Goal: Task Accomplishment & Management: Complete application form

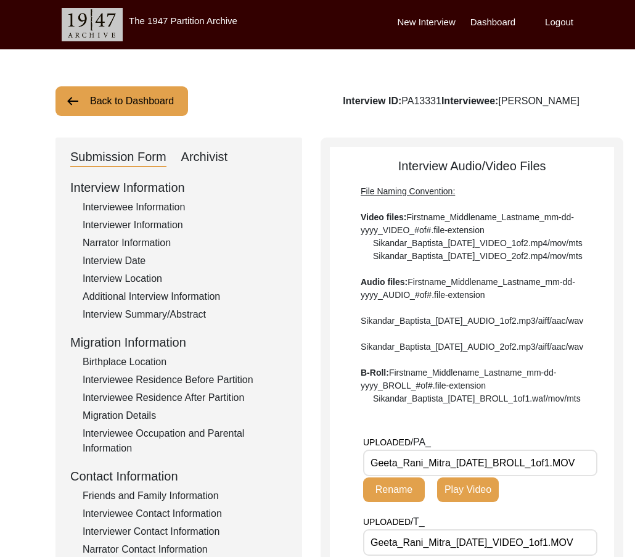
click at [212, 156] on div "Archivist" at bounding box center [204, 157] width 47 height 20
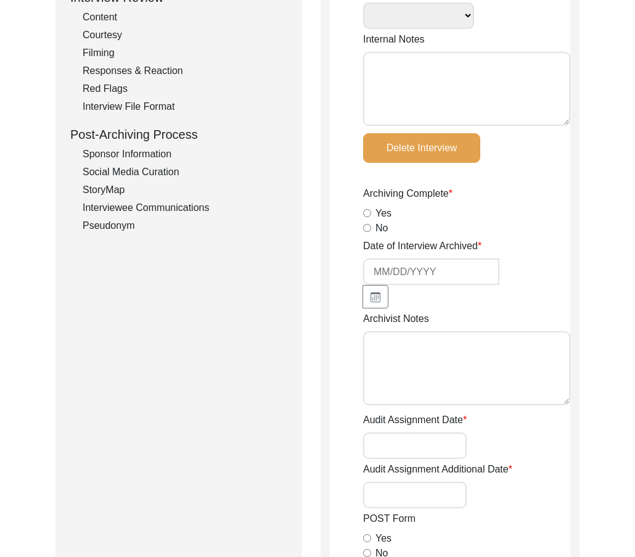
scroll to position [275, 0]
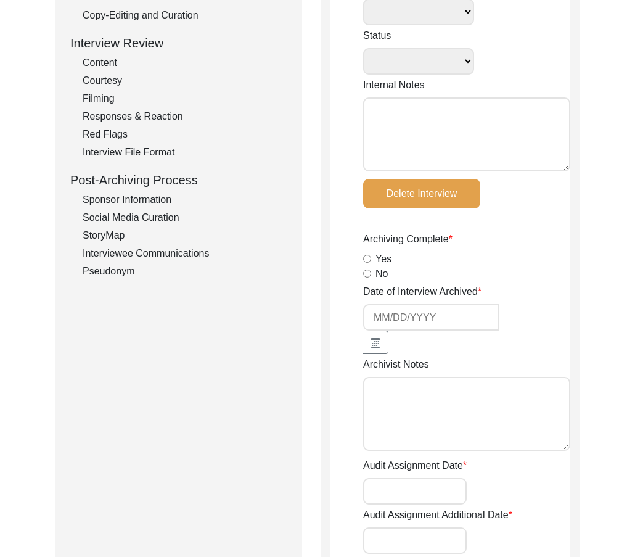
select select
select select "Archiving In Progress"
type textarea "[DATE] [GEOGRAPHIC_DATA]: Assigned to Brianna to archive. Due [DATE]. When arch…"
radio input "true"
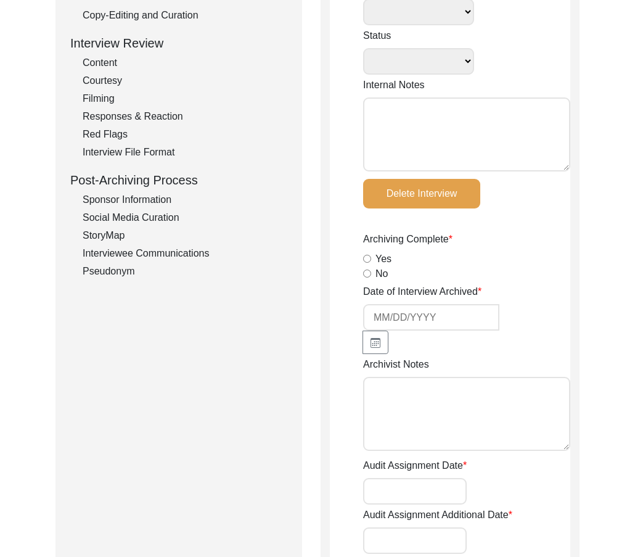
type input "[DATE]"
type textarea "Loremi 88, 0300 Dolorsi: Ametcons. Adip-elit seddo eiusm. Temporincid Utlab: Et…"
radio input "true"
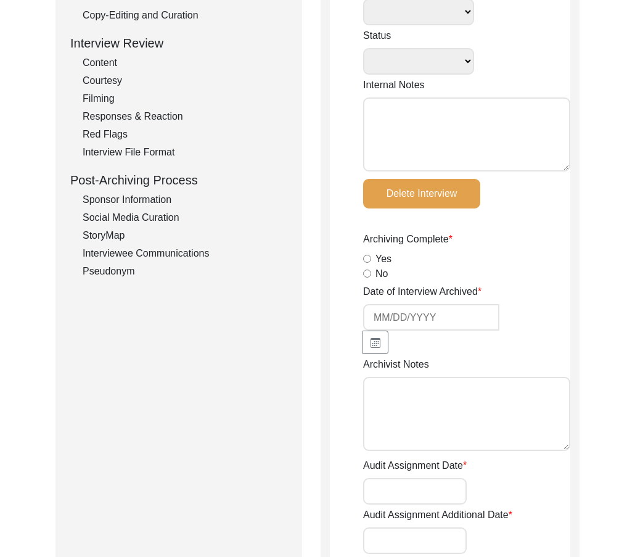
radio input "true"
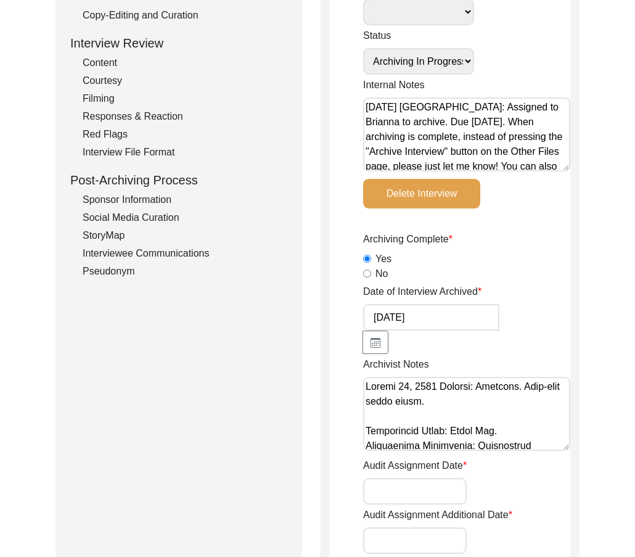
scroll to position [0, 0]
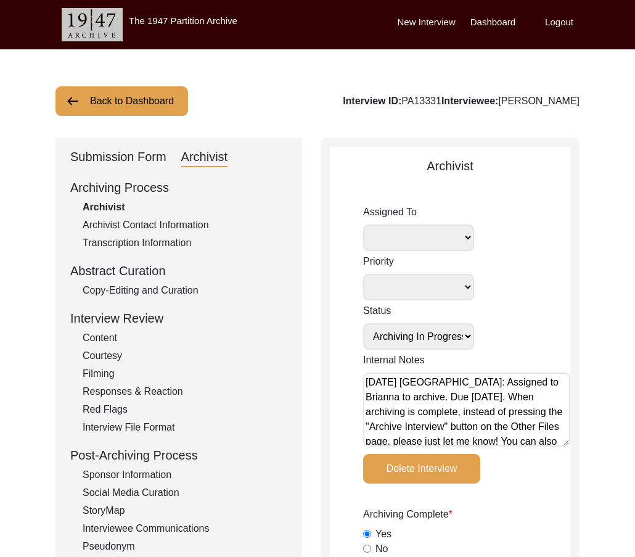
click at [444, 236] on select "[PERSON_NAME] [PERSON_NAME] archivist [PERSON_NAME] [PERSON_NAME]" at bounding box center [418, 238] width 111 height 27
select select "507"
click at [363, 225] on select "[PERSON_NAME] [PERSON_NAME] archivist [PERSON_NAME] [PERSON_NAME]" at bounding box center [418, 238] width 111 height 27
click at [365, 381] on textarea "[DATE] [GEOGRAPHIC_DATA]: Assigned to Brianna to archive. Due [DATE]. When arch…" at bounding box center [466, 410] width 207 height 74
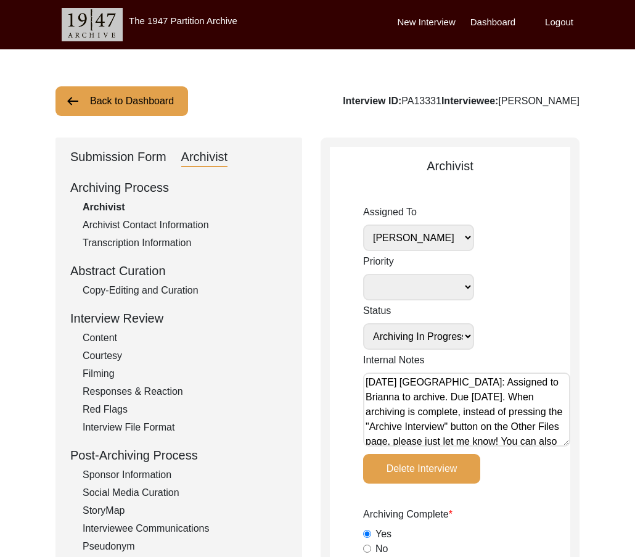
click at [400, 384] on textarea "[DATE] [GEOGRAPHIC_DATA]: Assigned to Brianna to archive. Due [DATE]. When arch…" at bounding box center [466, 410] width 207 height 74
paste textarea "[DATE] Victoria: [PERSON_NAME] finished archiving this, but it needs to be pres…"
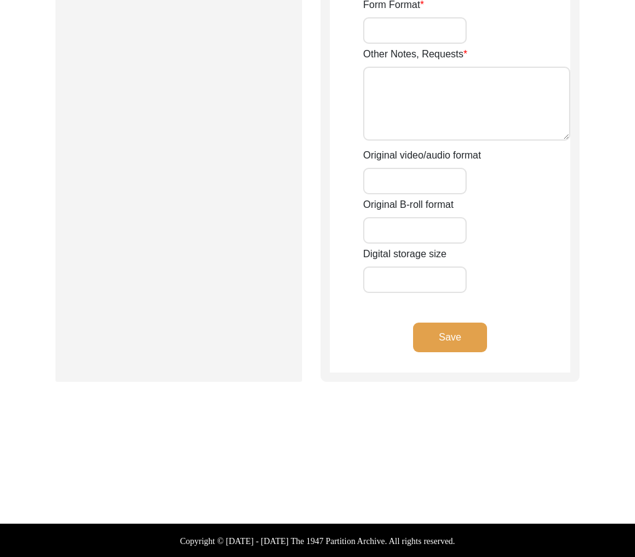
type textarea "[DATE] Victoria: [PERSON_NAME] finished archiving this, but it needs to be pres…"
click at [439, 325] on button "Save" at bounding box center [450, 338] width 74 height 30
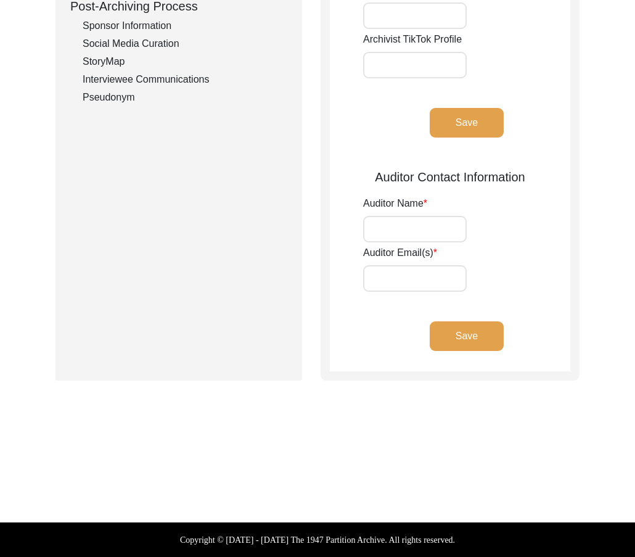
type input "[PERSON_NAME]"
type input "[EMAIL_ADDRESS][DOMAIN_NAME]"
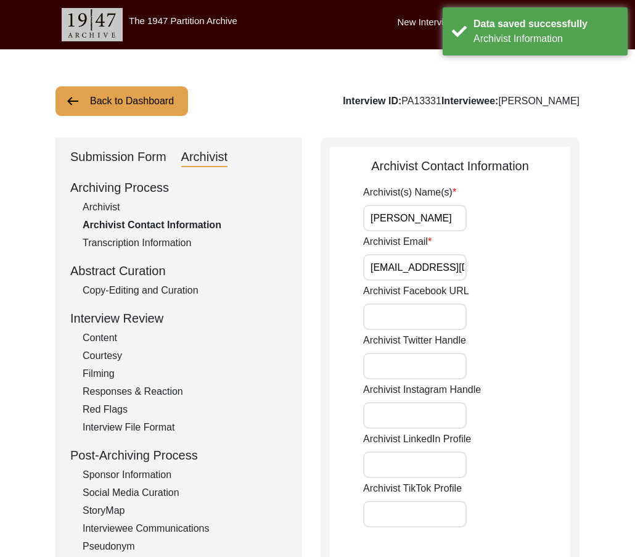
click at [102, 207] on div "Archivist" at bounding box center [185, 207] width 205 height 15
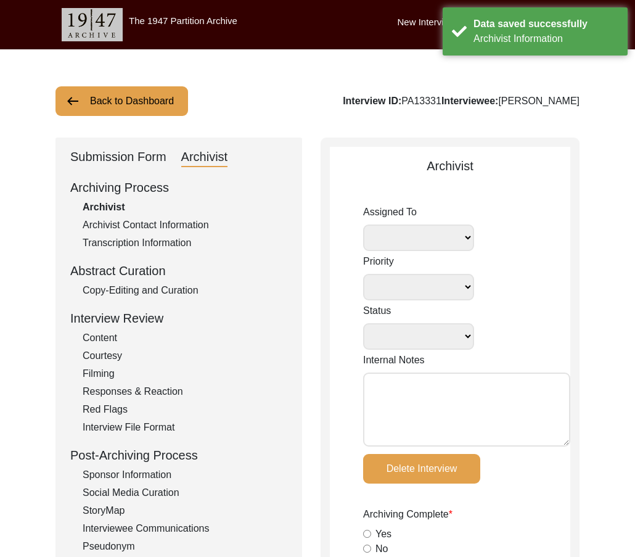
select select
select select "Archiving In Progress"
type textarea "[DATE] Victoria: [PERSON_NAME] finished archiving this, but it needs to be pres…"
radio input "true"
type input "[DATE]"
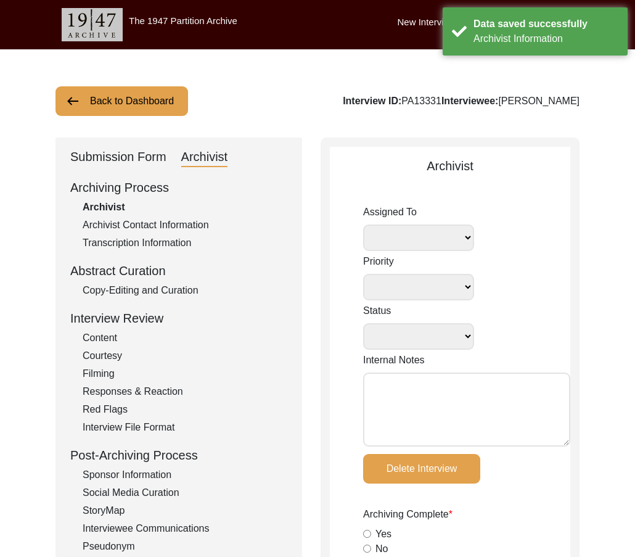
type textarea "Loremi 88, 0300 Dolorsi: Ametcons. Adip-elit seddo eiusm. Temporincid Utlab: Et…"
radio input "true"
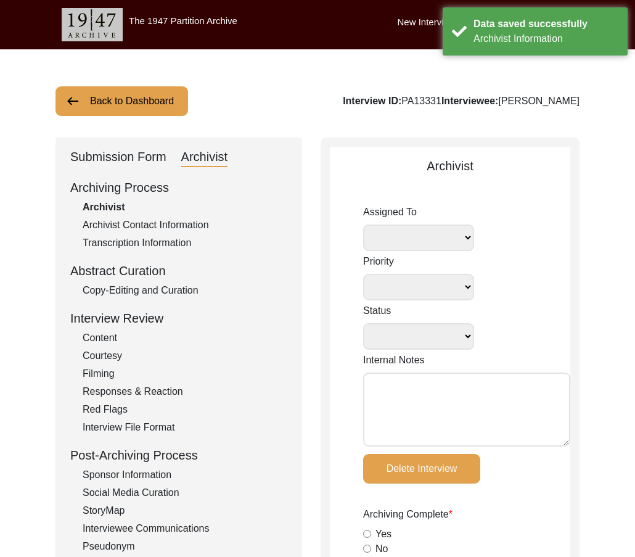
radio input "true"
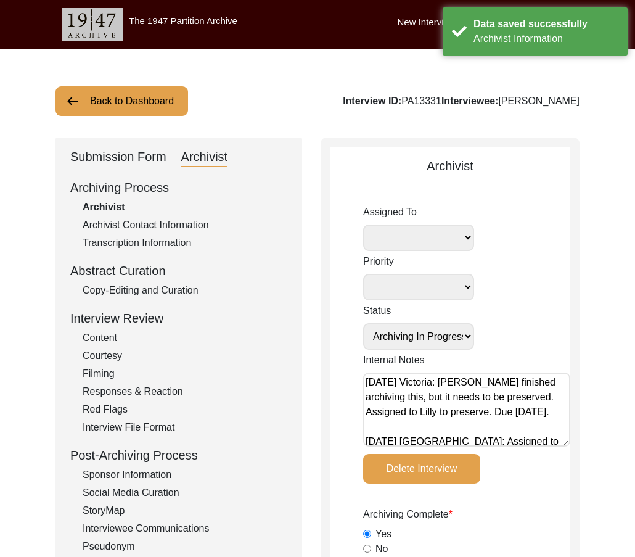
select select "507"
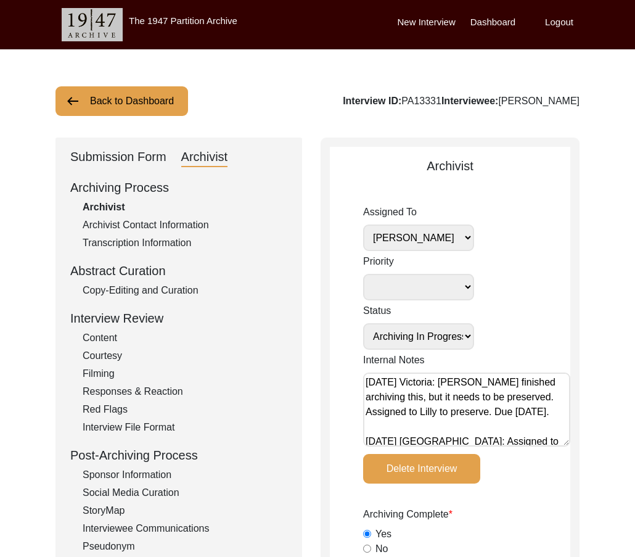
click at [114, 96] on button "Back to Dashboard" at bounding box center [122, 101] width 133 height 30
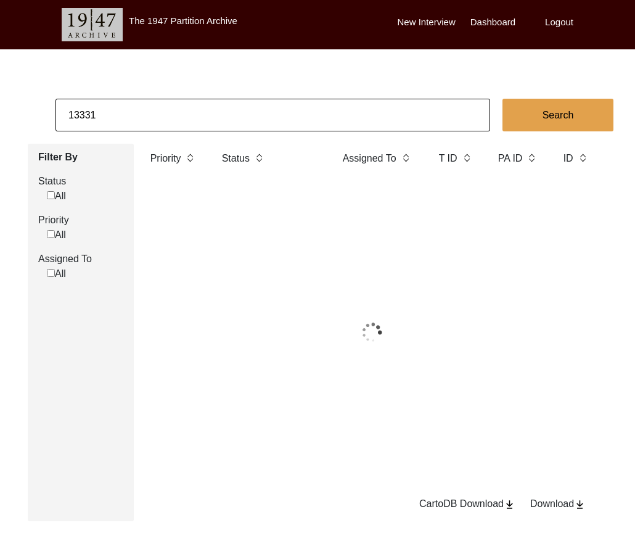
click at [137, 128] on input "13331" at bounding box center [273, 115] width 435 height 33
paste input "7"
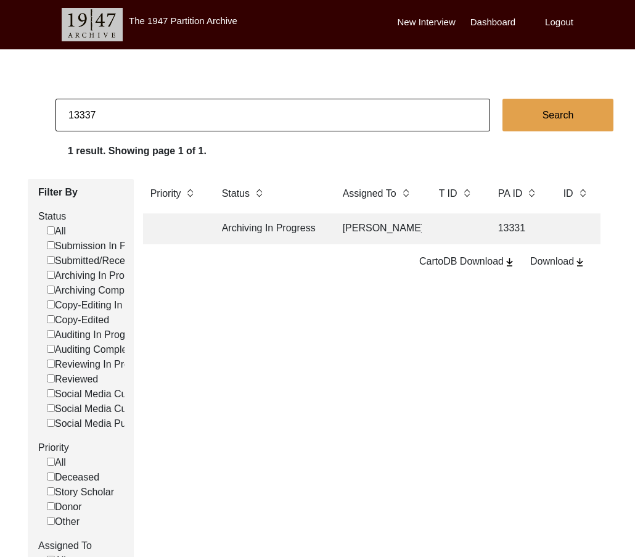
type input "13337"
checkbox input "false"
click at [376, 230] on td at bounding box center [379, 228] width 86 height 31
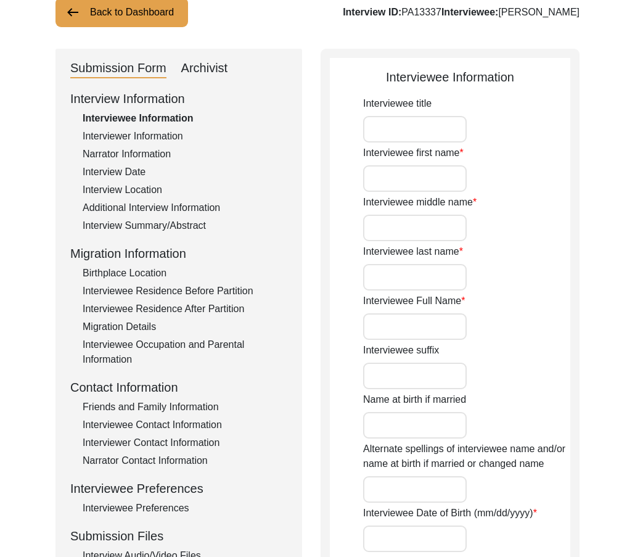
scroll to position [237, 0]
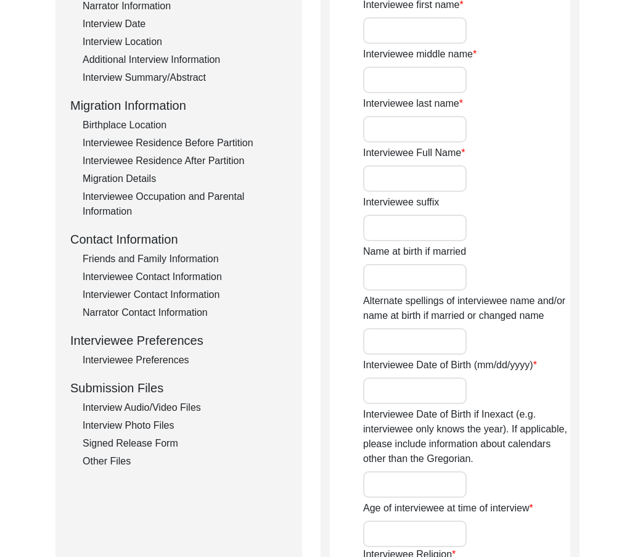
type input "Mr."
type input "[PERSON_NAME]"
type input "Datta"
type input "[PERSON_NAME]"
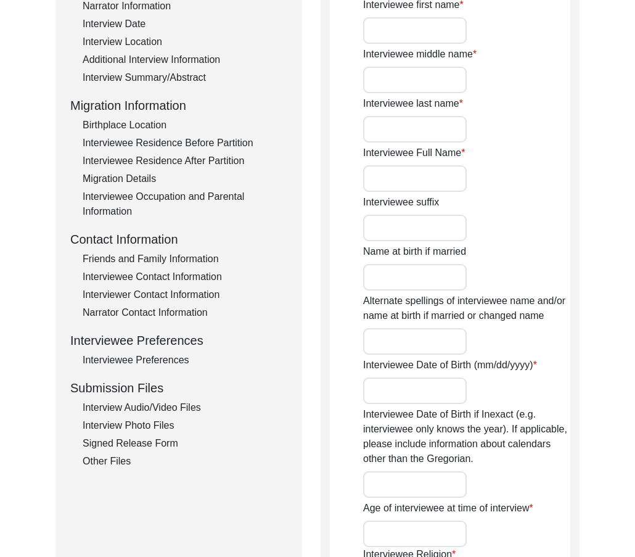
type input "[DATE]"
type input "94"
type input "[DEMOGRAPHIC_DATA]"
type input "Bengali"
type input "[DEMOGRAPHIC_DATA]"
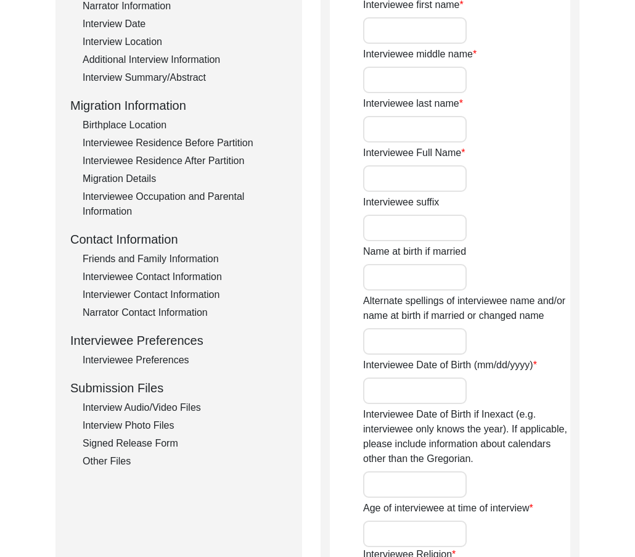
type input "Bengali"
click at [189, 413] on div "Interview Audio/Video Files" at bounding box center [185, 407] width 205 height 15
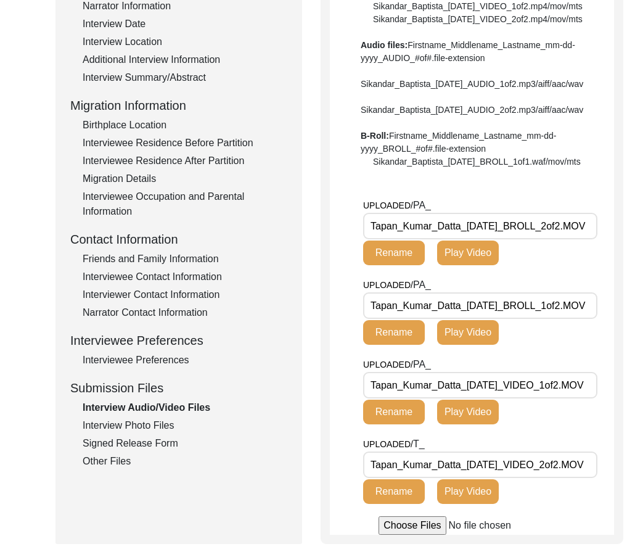
drag, startPoint x: 461, startPoint y: 264, endPoint x: 352, endPoint y: 269, distance: 109.3
click at [352, 269] on app-file-uploader "UPLOADED/ PA_ Tapan_Kumar_Datta_[DATE]_BROLL_2of2.MOV Rename Play Video UPLOADE…" at bounding box center [472, 366] width 284 height 337
